Goal: Complete application form

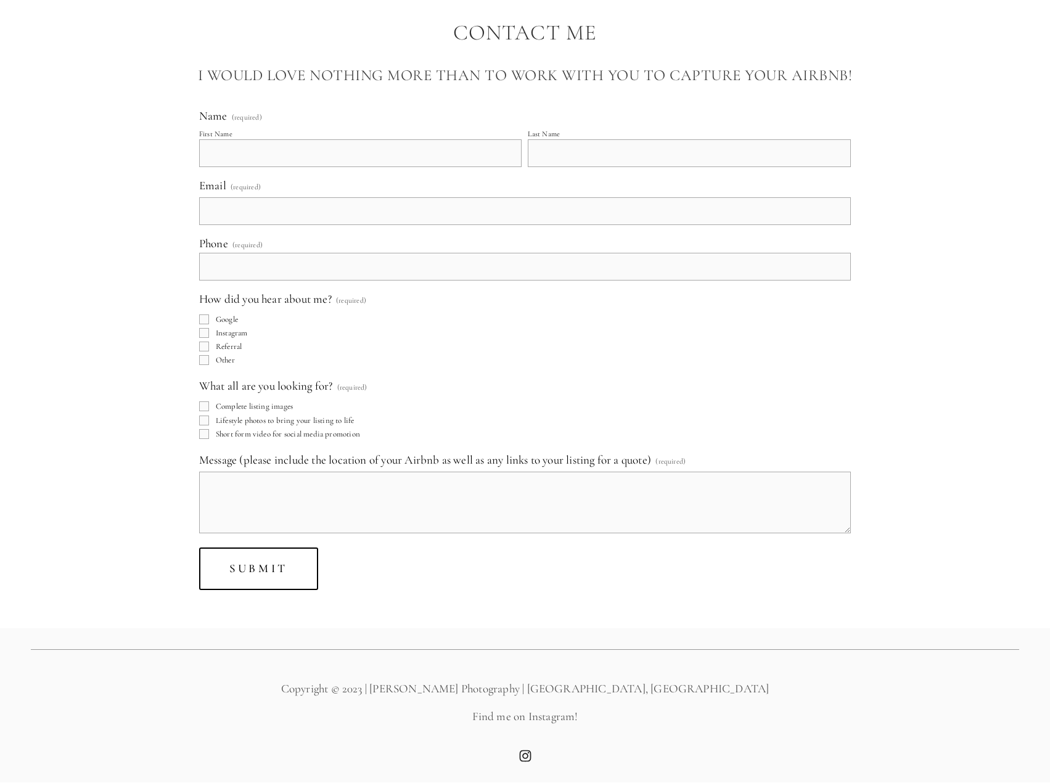
scroll to position [8369, 0]
click at [270, 144] on input "First Name" at bounding box center [360, 153] width 323 height 28
type input "Jack"
type input "[PERSON_NAME]"
type input "[PERSON_NAME][EMAIL_ADDRESS][DOMAIN_NAME]"
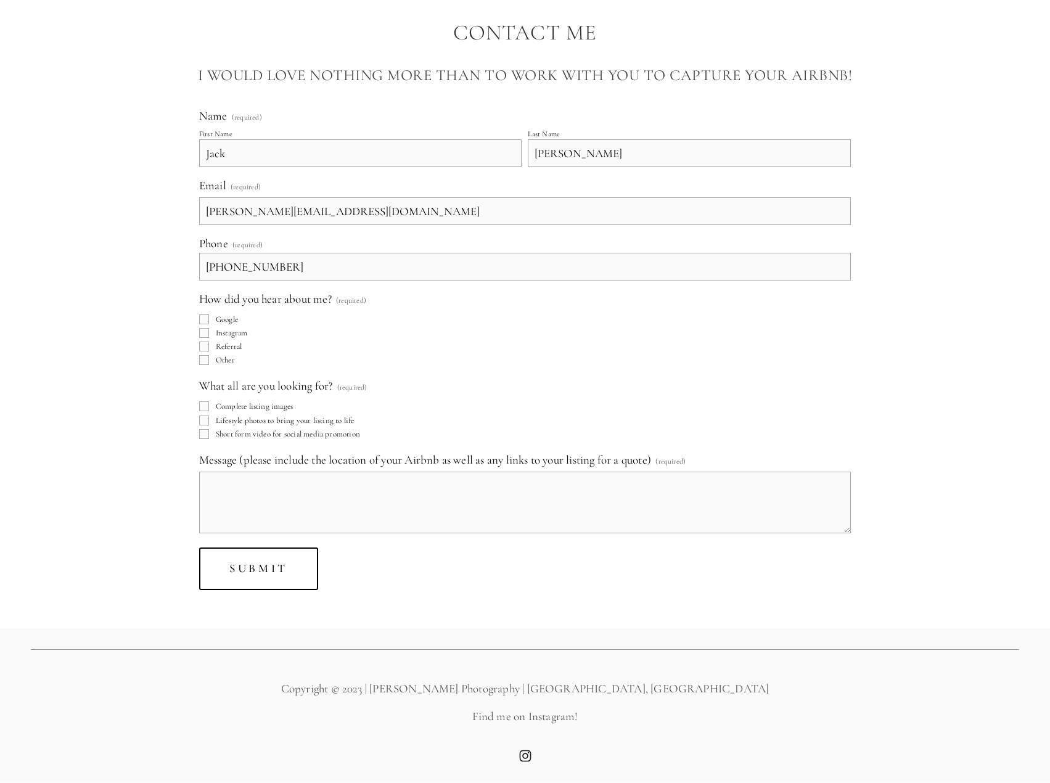
type input "[PHONE_NUMBER]"
click at [220, 319] on span "Google" at bounding box center [227, 320] width 22 height 10
click at [209, 319] on input "Google" at bounding box center [204, 320] width 10 height 10
checkbox input "true"
click at [204, 420] on input "Lifestyle photos to bring your listing to life" at bounding box center [204, 421] width 10 height 10
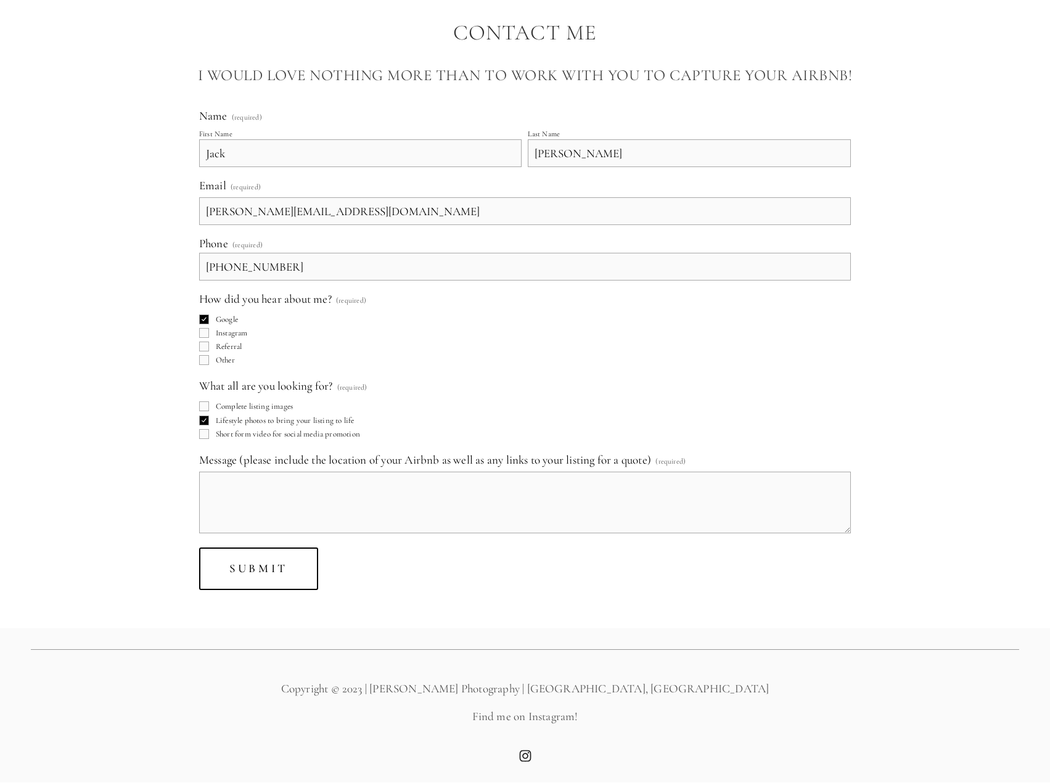
checkbox input "true"
click at [202, 406] on input "Complete listing images" at bounding box center [204, 407] width 10 height 10
checkbox input "true"
click at [204, 434] on input "Short form video for social media promotion" at bounding box center [204, 434] width 10 height 10
checkbox input "true"
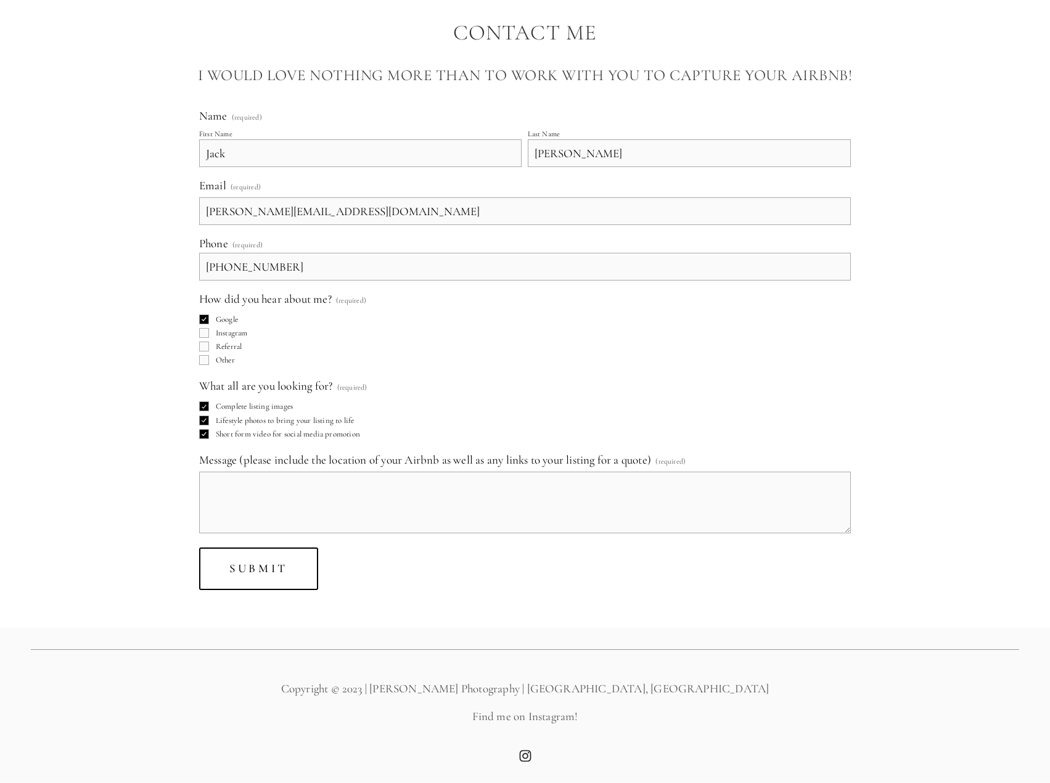
click at [224, 497] on textarea "Message (please include the location of your Airbnb as well as any links to you…" at bounding box center [525, 503] width 652 height 62
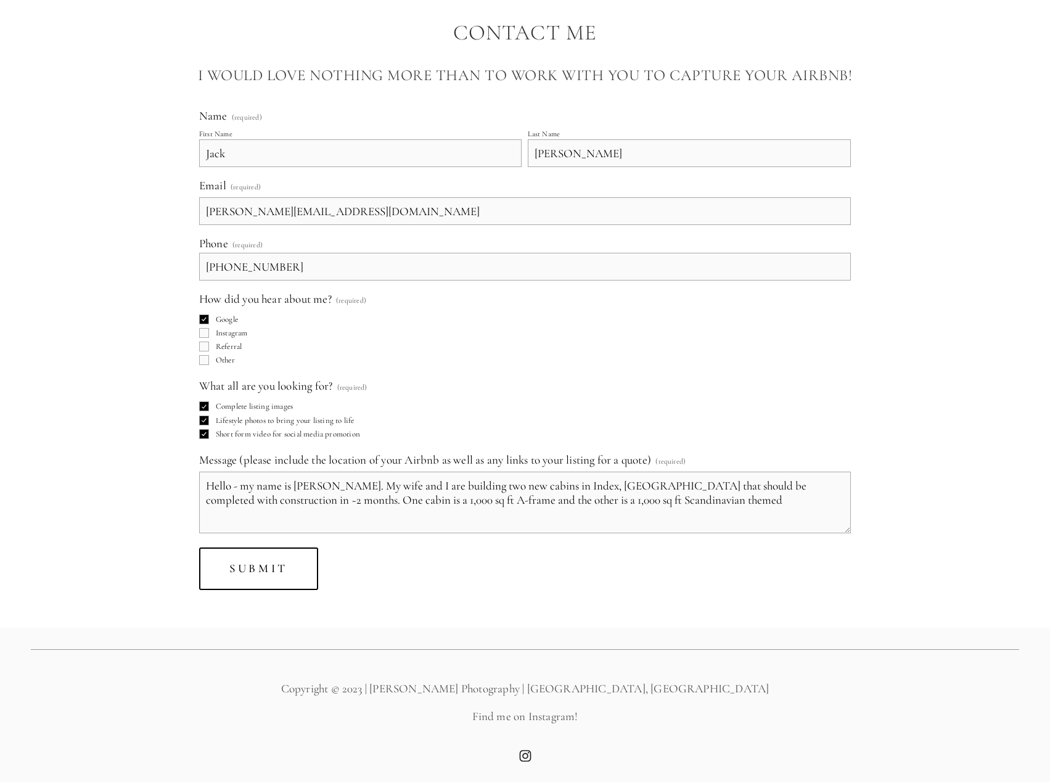
click at [662, 499] on textarea "Hello - my name is [PERSON_NAME]. My wife and I are building two new cabins in …" at bounding box center [525, 503] width 652 height 62
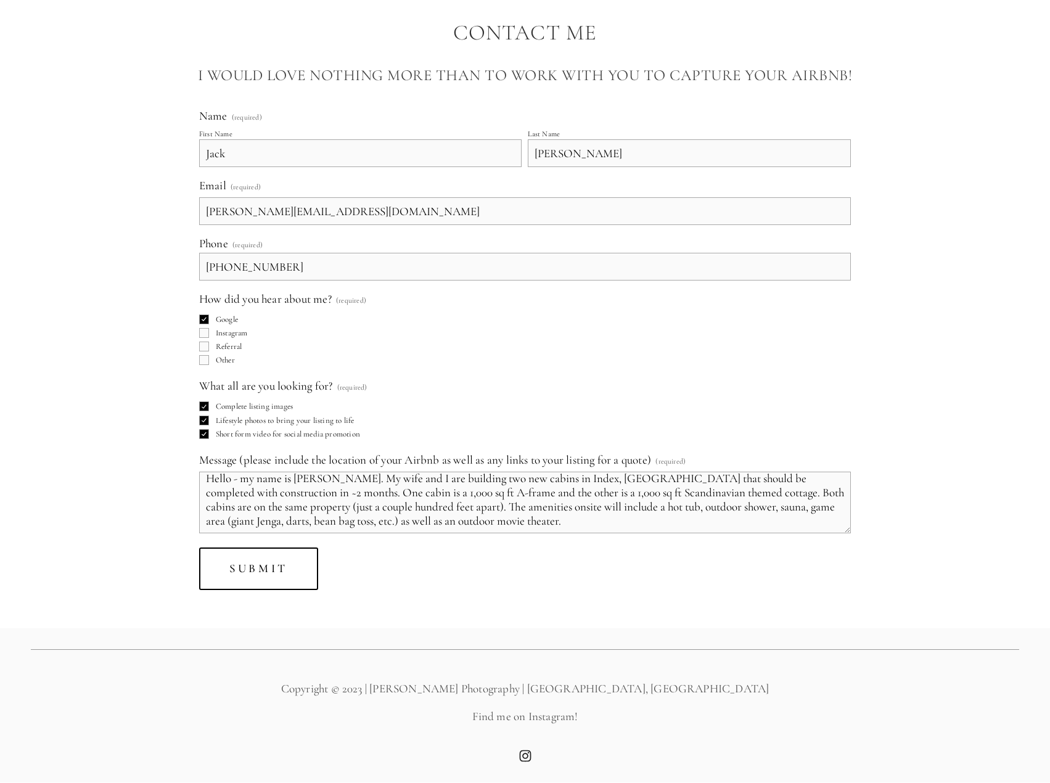
scroll to position [9, 0]
click at [502, 519] on textarea "Hello - my name is [PERSON_NAME]. My wife and I are building two new cabins in …" at bounding box center [525, 503] width 652 height 62
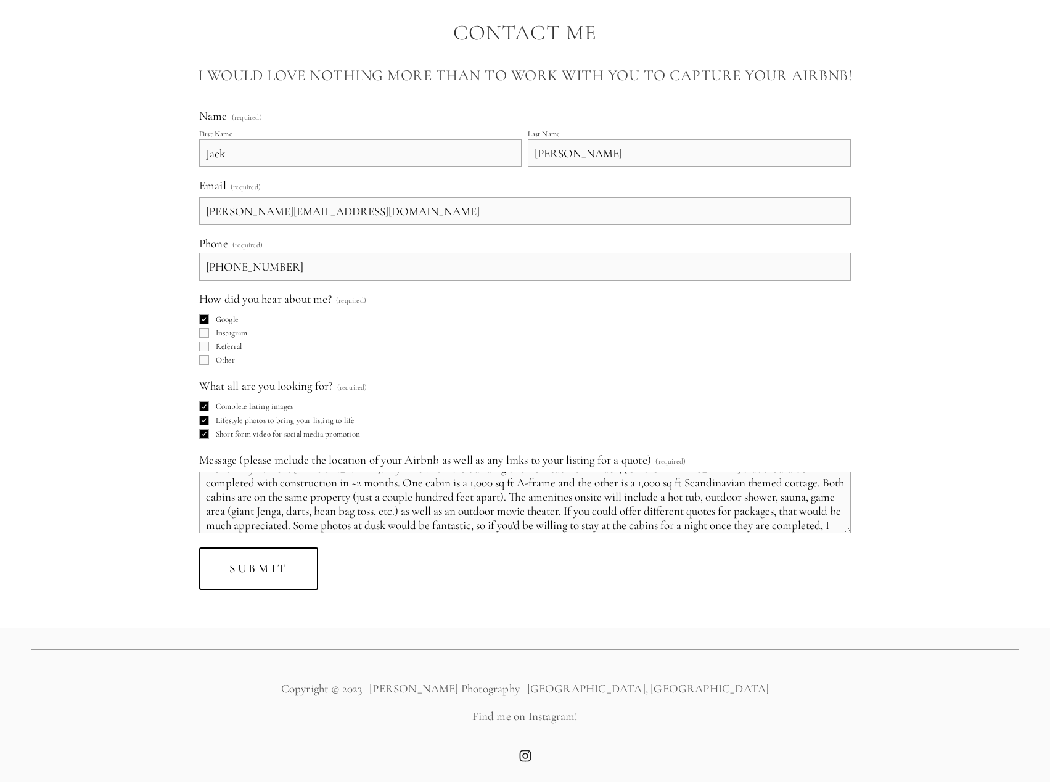
scroll to position [31, 0]
click at [671, 528] on textarea "Hello - my name is [PERSON_NAME]. My wife and I are building two new cabins in …" at bounding box center [525, 503] width 652 height 62
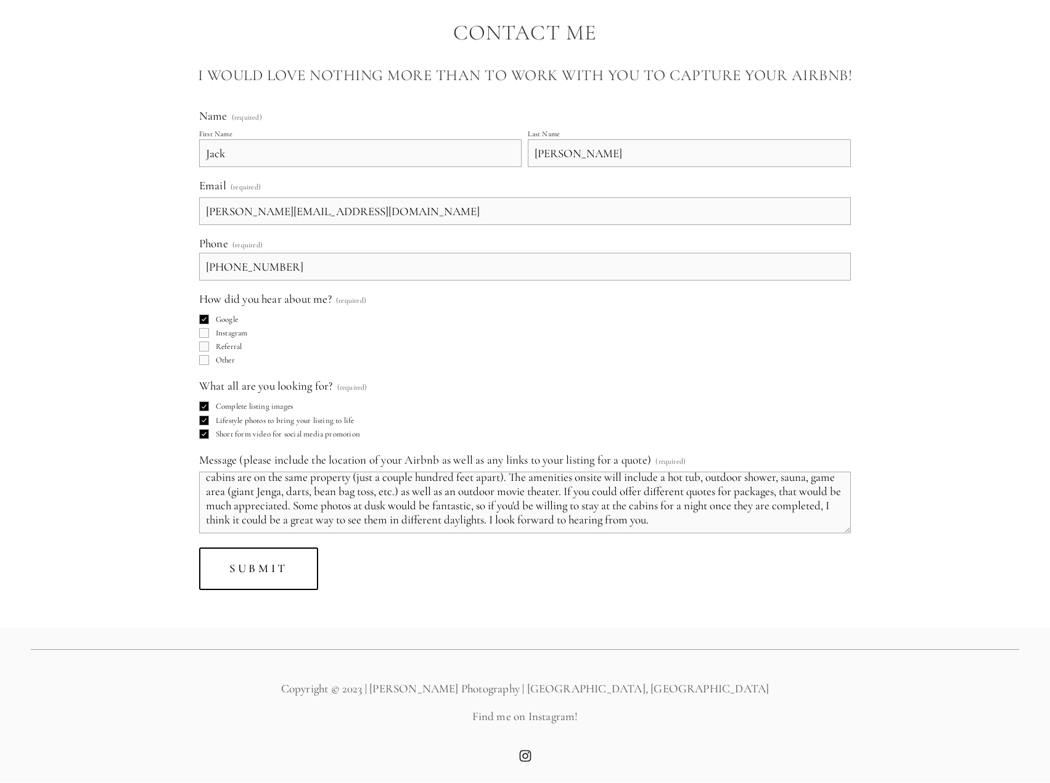
scroll to position [0, 0]
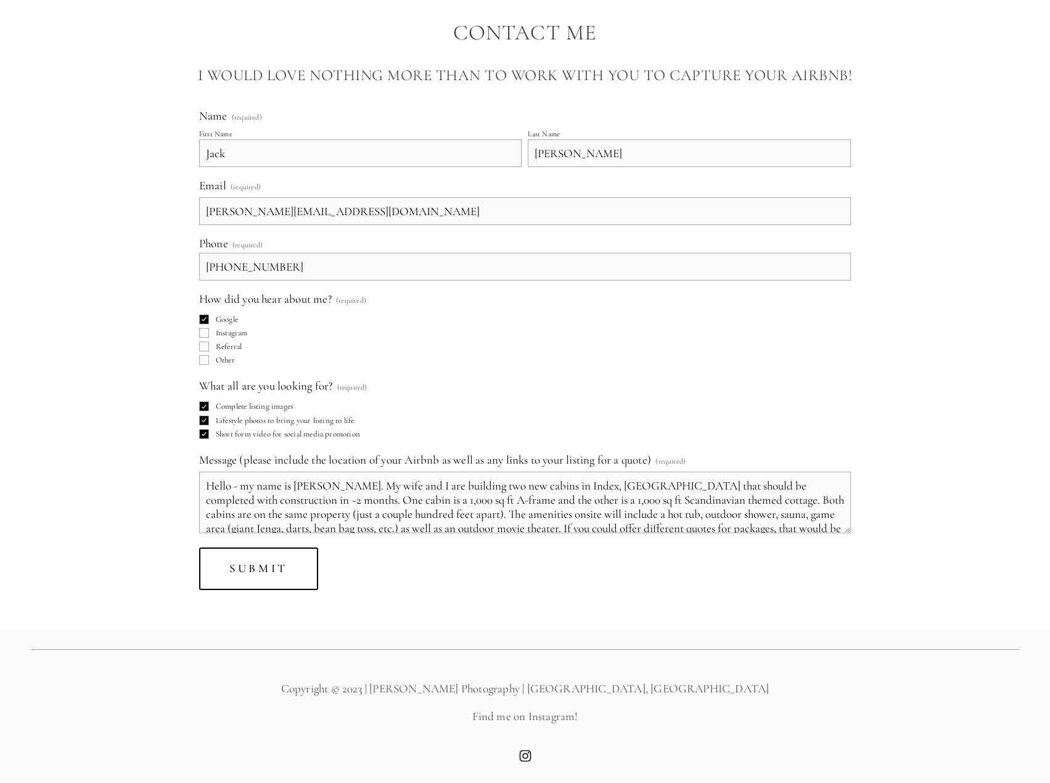
drag, startPoint x: 671, startPoint y: 528, endPoint x: 173, endPoint y: 470, distance: 501.1
click at [176, 469] on div "Name (required) First Name [PERSON_NAME] Last Name [PERSON_NAME] Email (require…" at bounding box center [525, 349] width 1010 height 503
type textarea "Hello - my name is [PERSON_NAME]. My wife and I are building two new cabins in …"
click at [178, 516] on div "Name (required) First Name [PERSON_NAME] Last Name [PERSON_NAME] Email (require…" at bounding box center [525, 349] width 1010 height 503
click at [287, 565] on span "Submit" at bounding box center [258, 568] width 58 height 14
